Goal: Transaction & Acquisition: Obtain resource

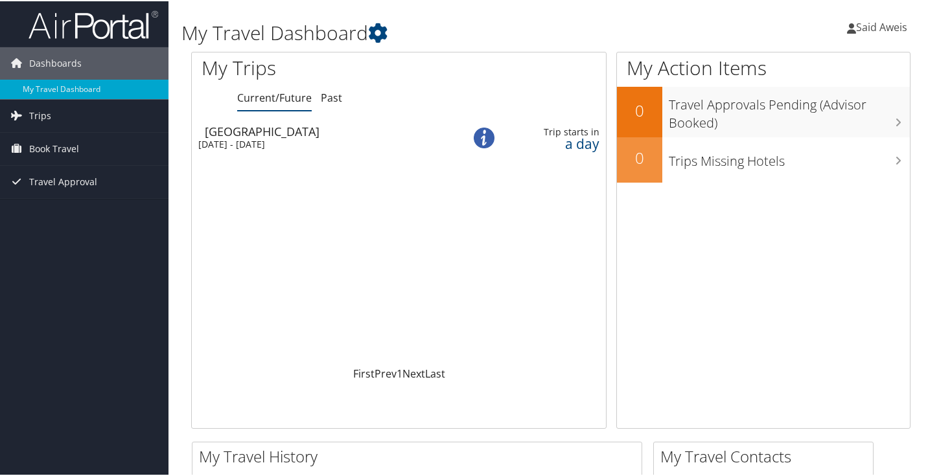
click at [233, 126] on div "[GEOGRAPHIC_DATA]" at bounding box center [328, 130] width 246 height 12
click at [488, 137] on img at bounding box center [484, 136] width 21 height 21
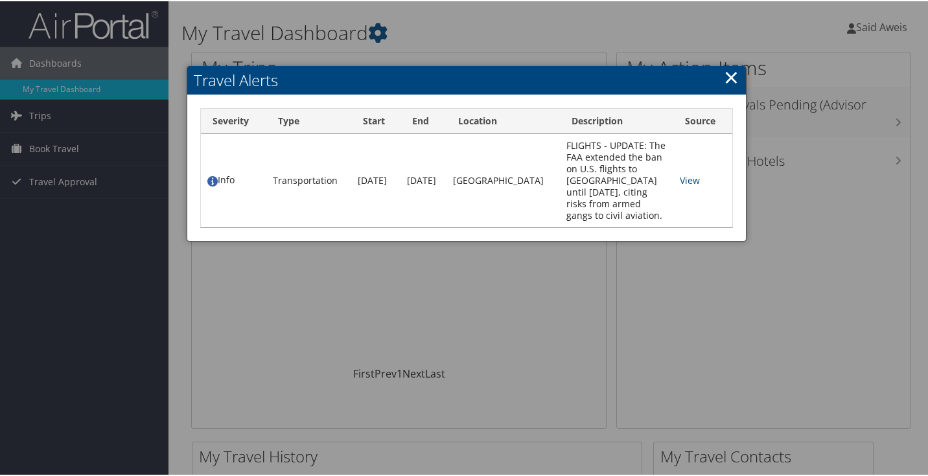
click at [730, 73] on link "×" at bounding box center [731, 76] width 15 height 26
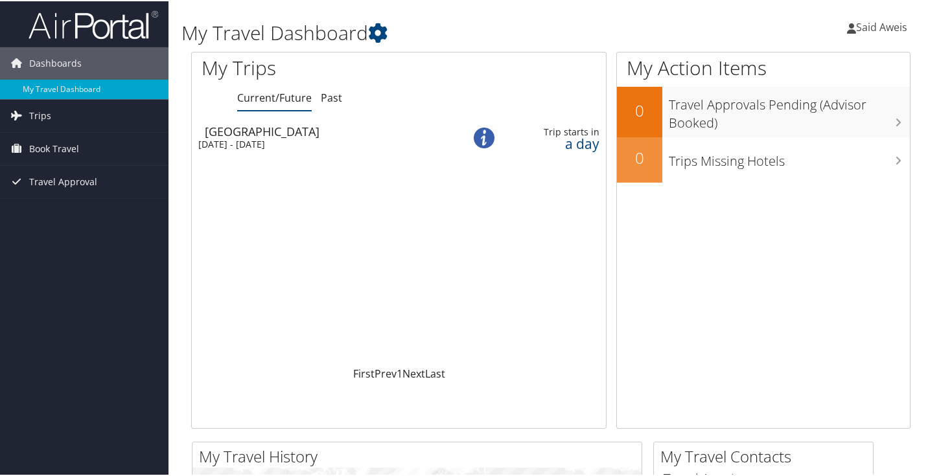
click at [584, 142] on div "a day" at bounding box center [555, 143] width 89 height 12
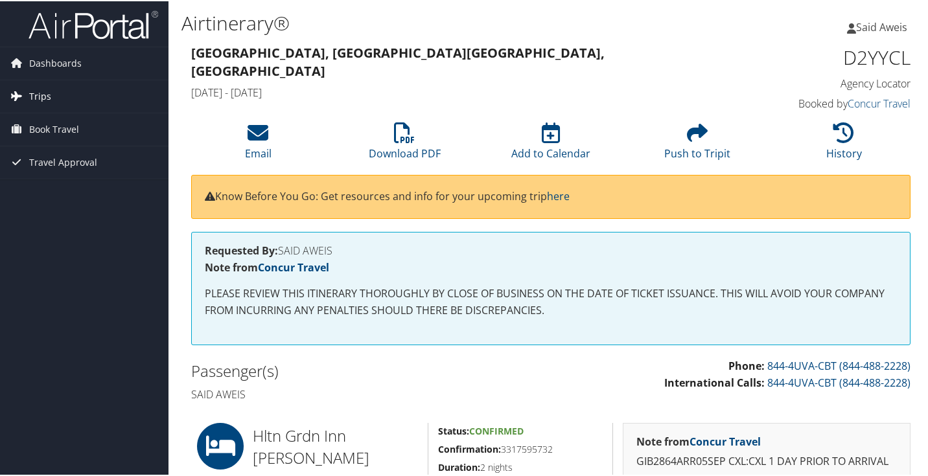
click at [69, 95] on link "Trips" at bounding box center [84, 95] width 168 height 32
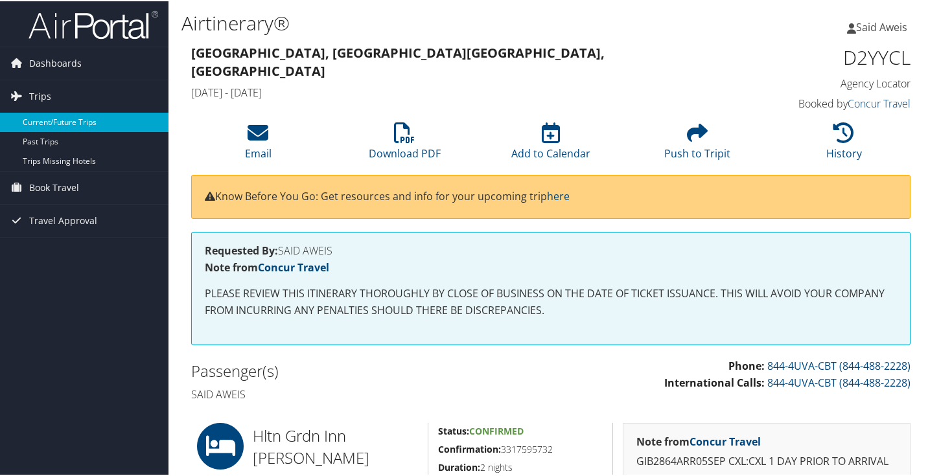
click at [72, 123] on link "Current/Future Trips" at bounding box center [84, 120] width 168 height 19
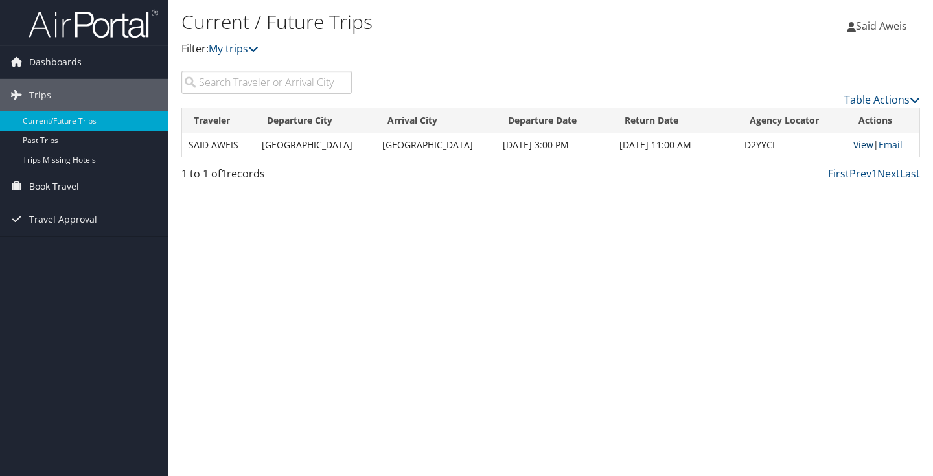
click at [857, 143] on link "View" at bounding box center [863, 145] width 20 height 12
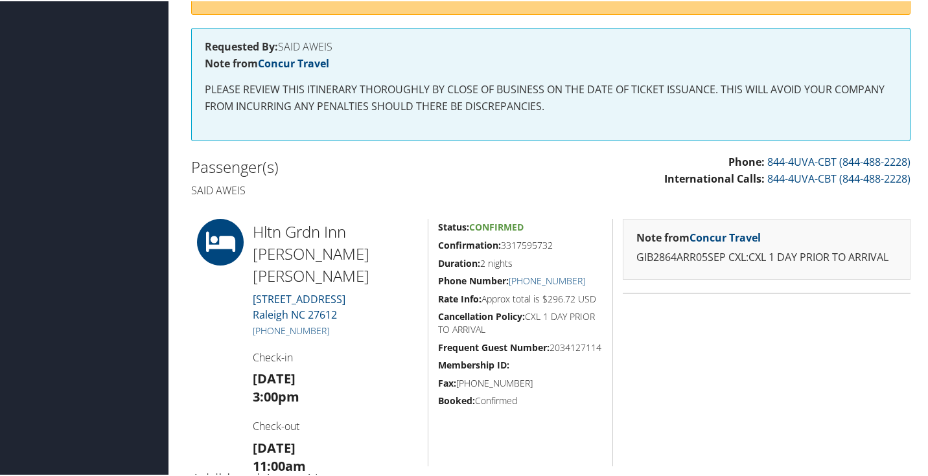
scroll to position [202, 0]
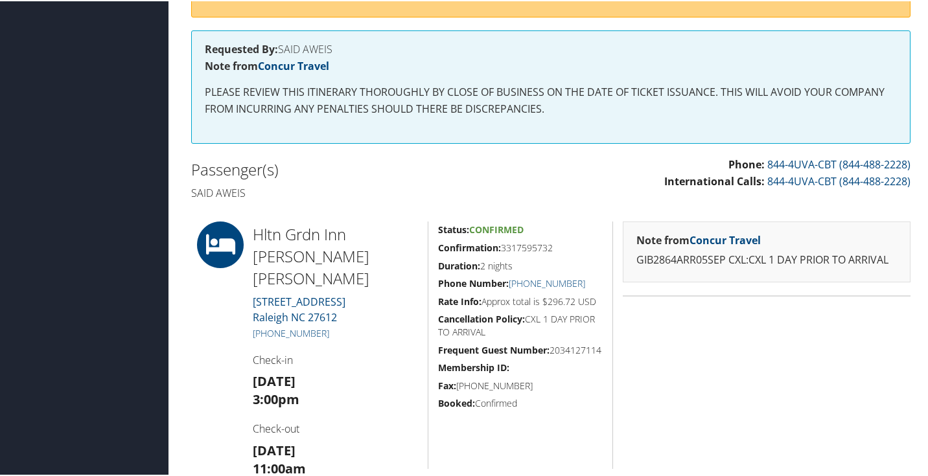
click at [216, 258] on icon at bounding box center [220, 243] width 58 height 47
click at [226, 167] on h2 "Passenger(s)" at bounding box center [366, 168] width 350 height 22
click at [447, 246] on strong "Confirmation:" at bounding box center [469, 246] width 63 height 12
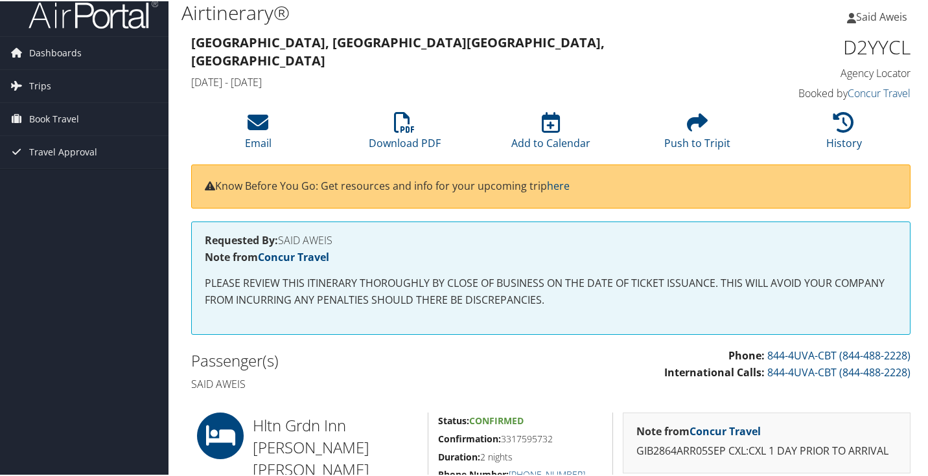
scroll to position [0, 0]
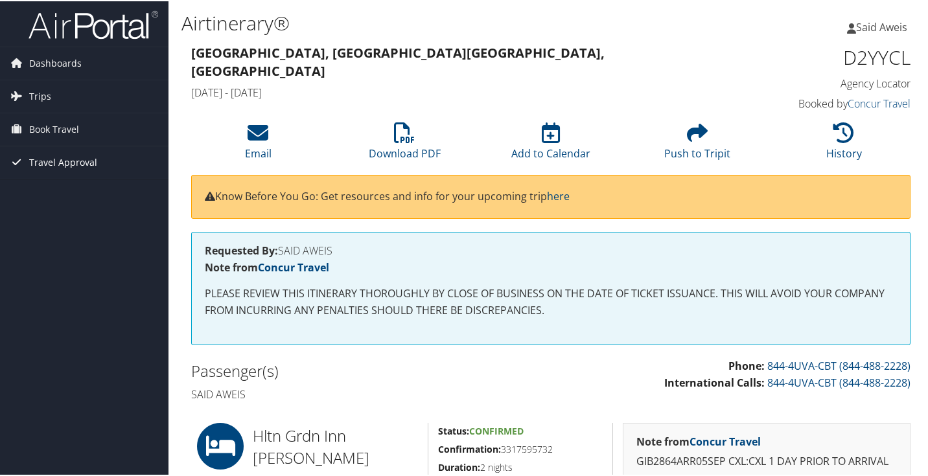
click at [109, 154] on link "Travel Approval" at bounding box center [84, 161] width 168 height 32
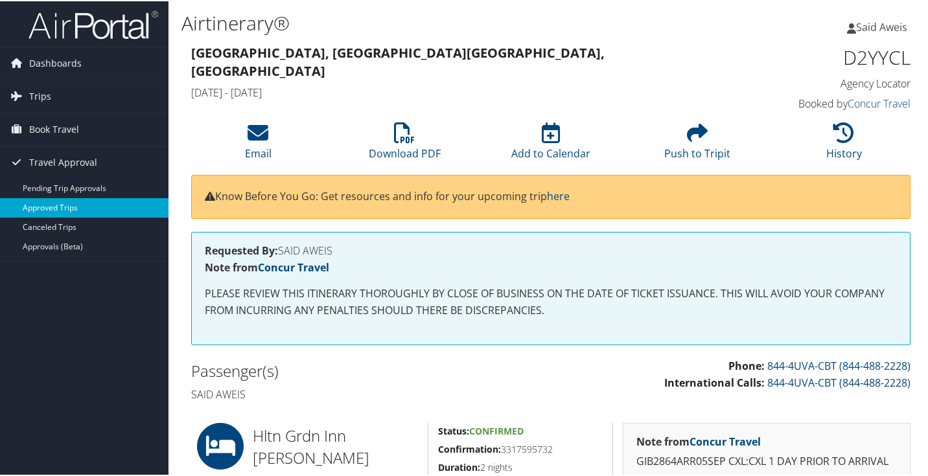
click at [75, 204] on link "Approved Trips" at bounding box center [84, 206] width 168 height 19
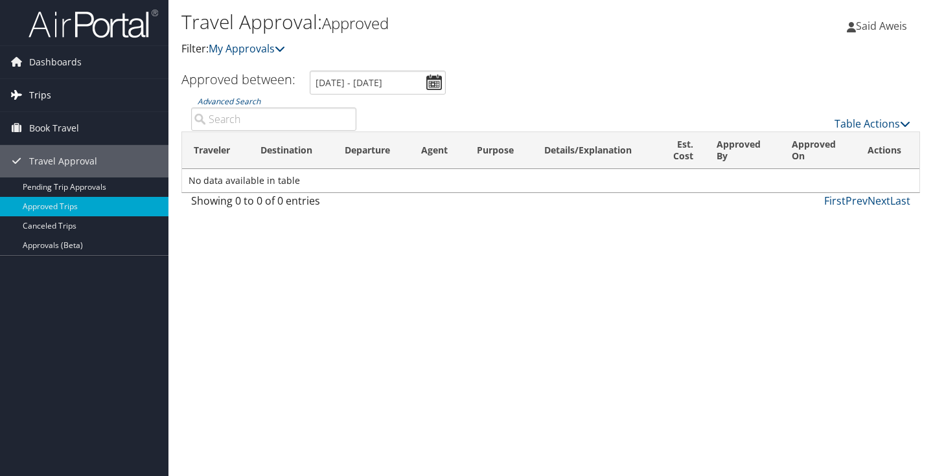
click at [48, 100] on span "Trips" at bounding box center [40, 95] width 22 height 32
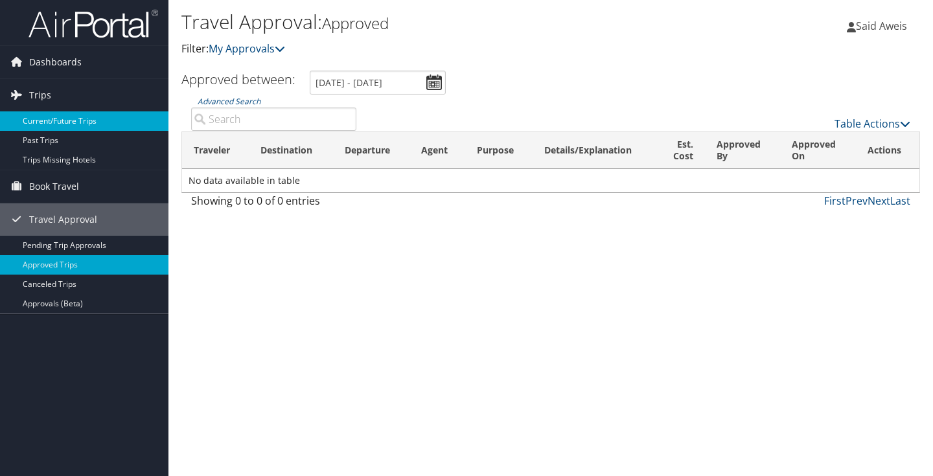
click at [69, 117] on link "Current/Future Trips" at bounding box center [84, 120] width 168 height 19
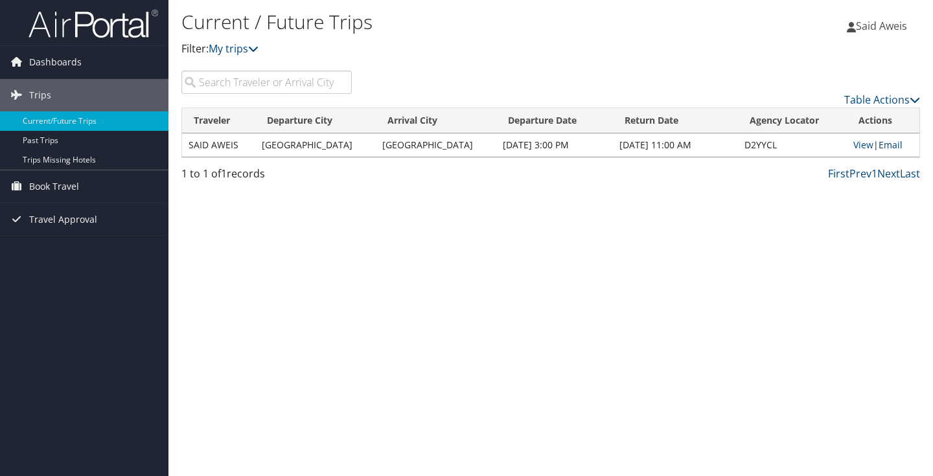
click at [888, 142] on link "Email" at bounding box center [891, 145] width 24 height 12
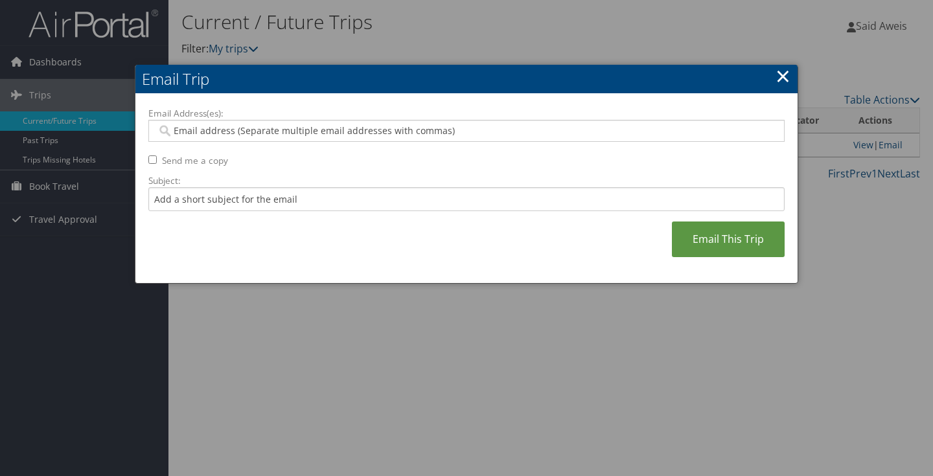
click at [783, 78] on link "×" at bounding box center [783, 76] width 15 height 26
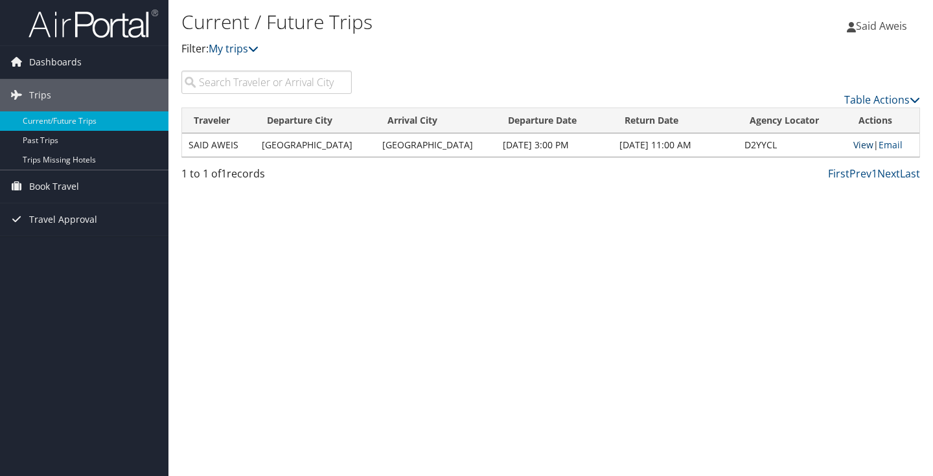
click at [853, 143] on link "View" at bounding box center [863, 145] width 20 height 12
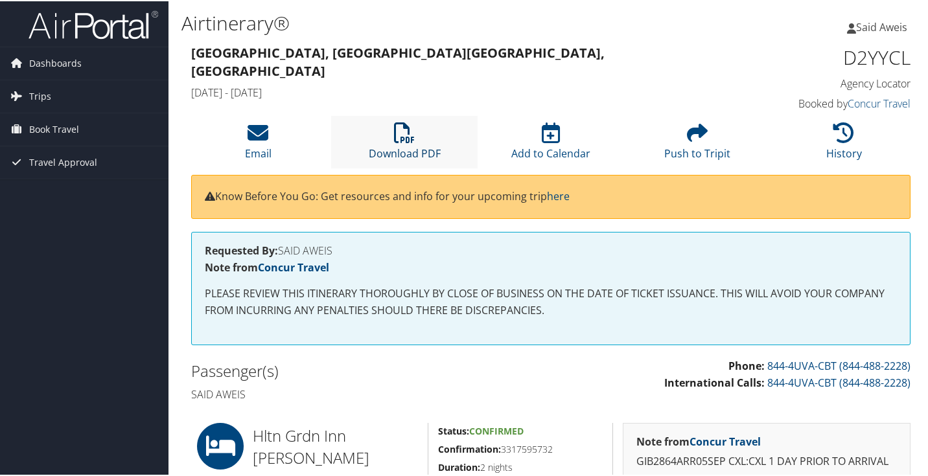
click at [415, 150] on link "Download PDF" at bounding box center [405, 143] width 72 height 31
